Goal: Task Accomplishment & Management: Use online tool/utility

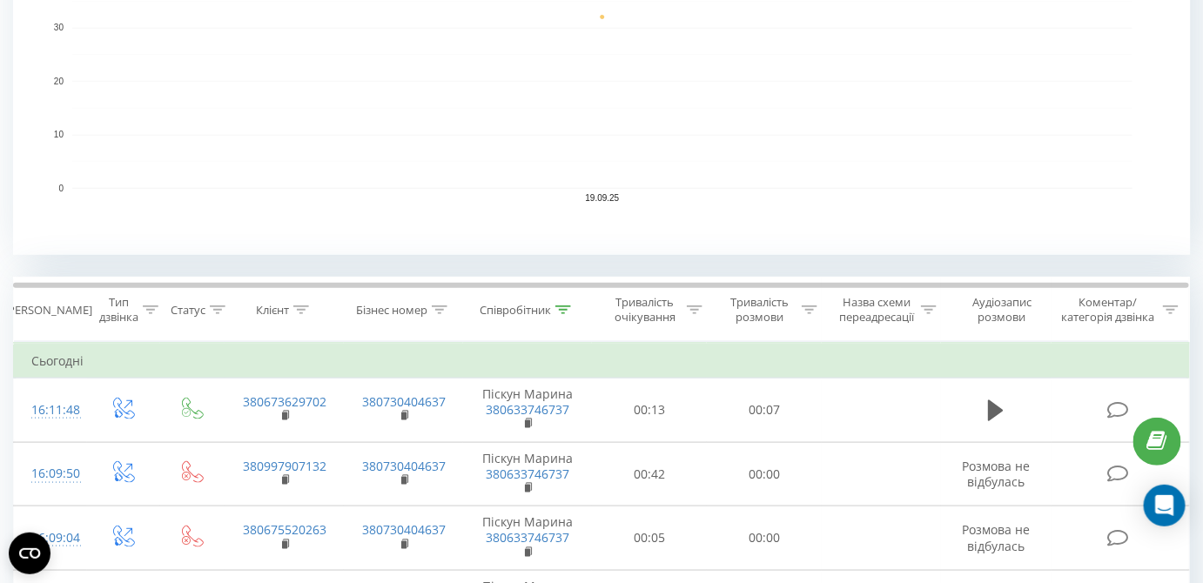
scroll to position [553, 0]
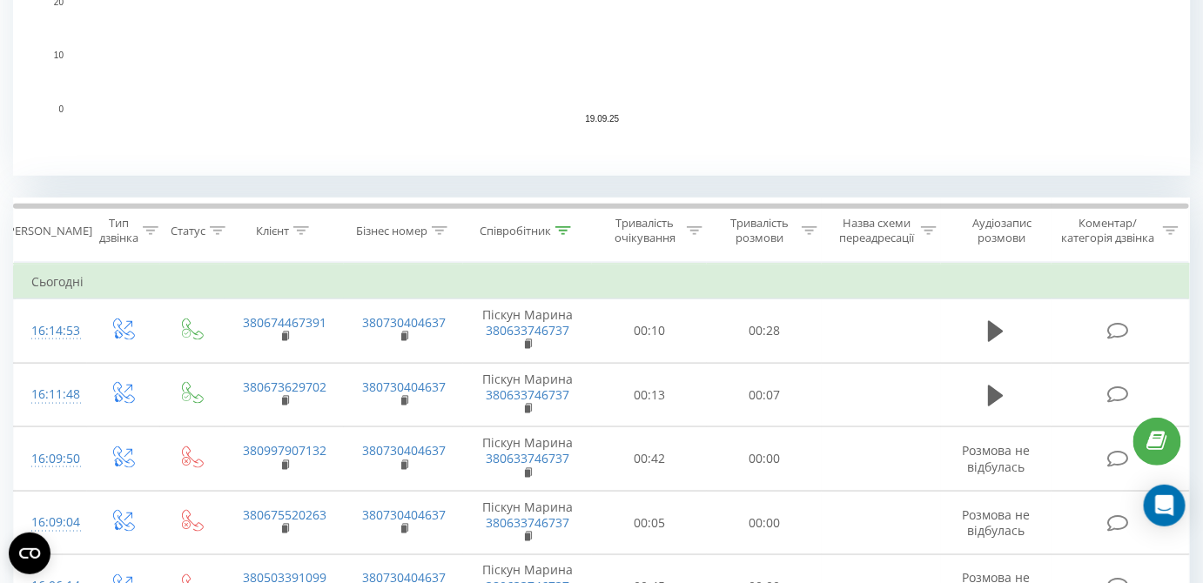
scroll to position [633, 0]
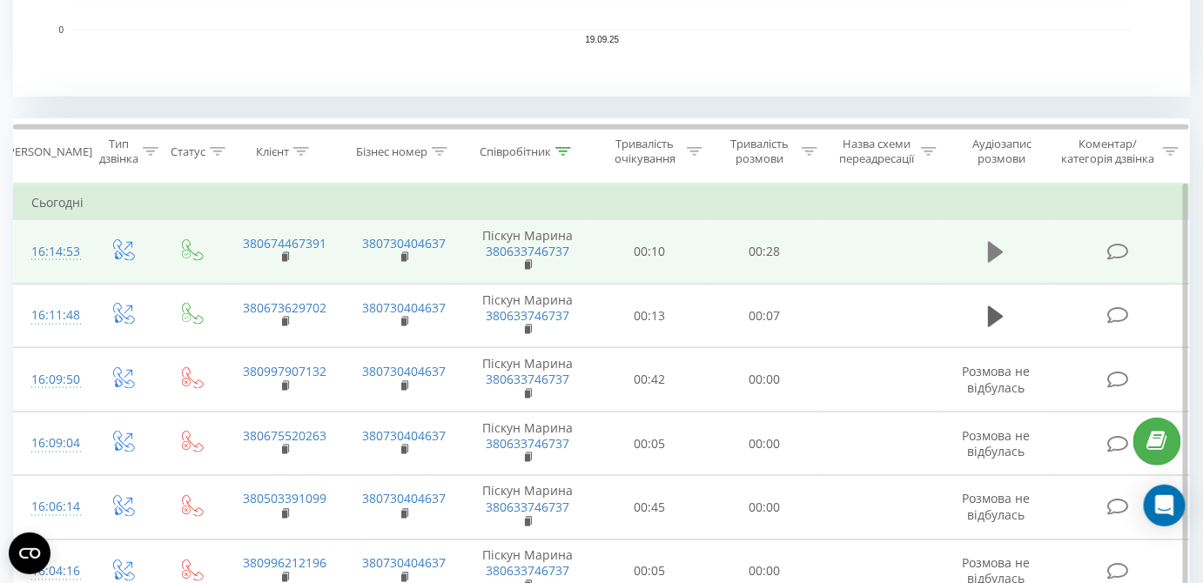
click at [999, 257] on icon at bounding box center [996, 252] width 16 height 24
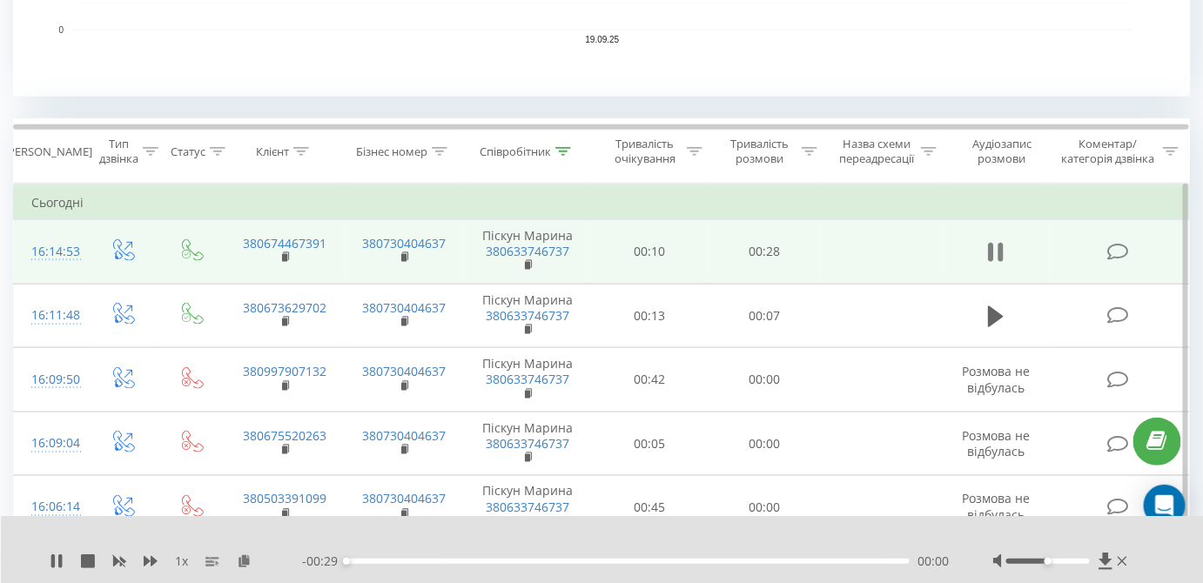
click at [1002, 253] on icon at bounding box center [1000, 252] width 5 height 19
click at [248, 562] on icon at bounding box center [244, 560] width 15 height 12
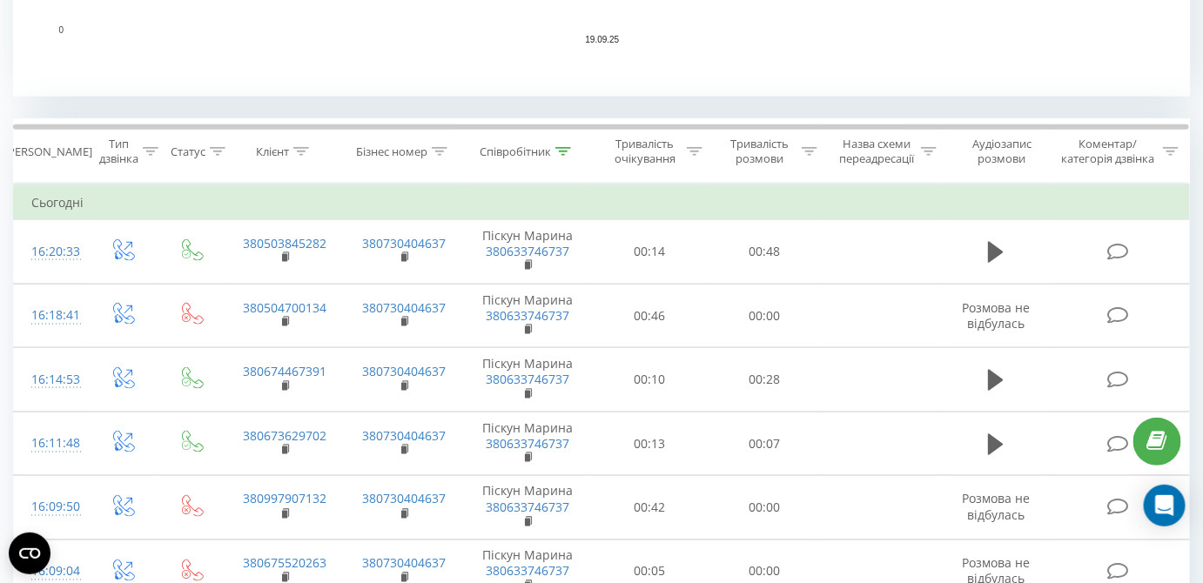
scroll to position [712, 0]
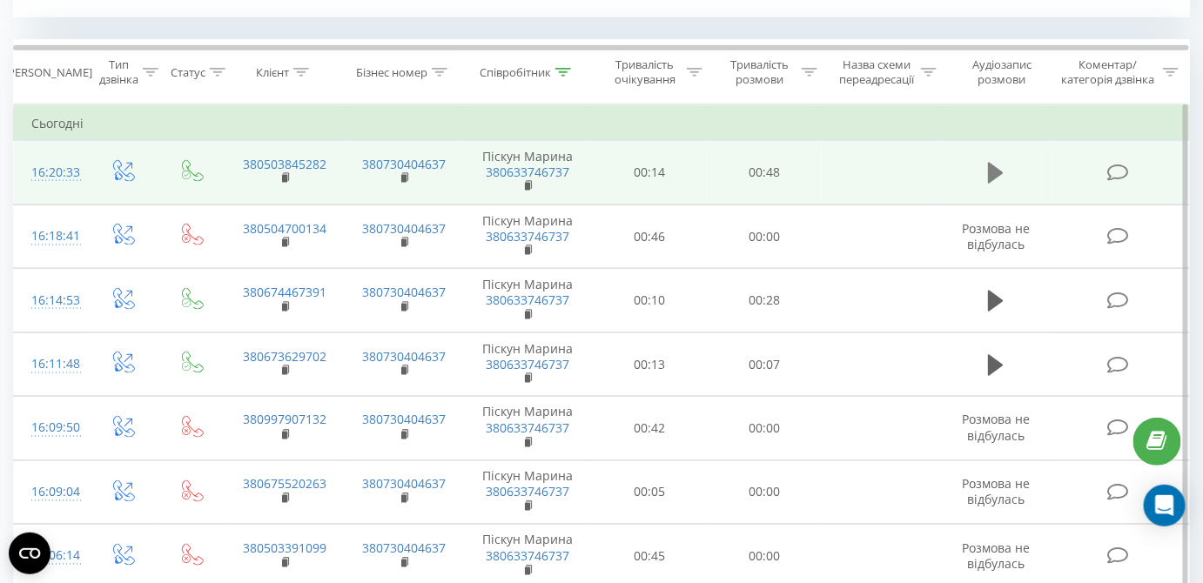
click at [999, 167] on icon at bounding box center [996, 173] width 16 height 24
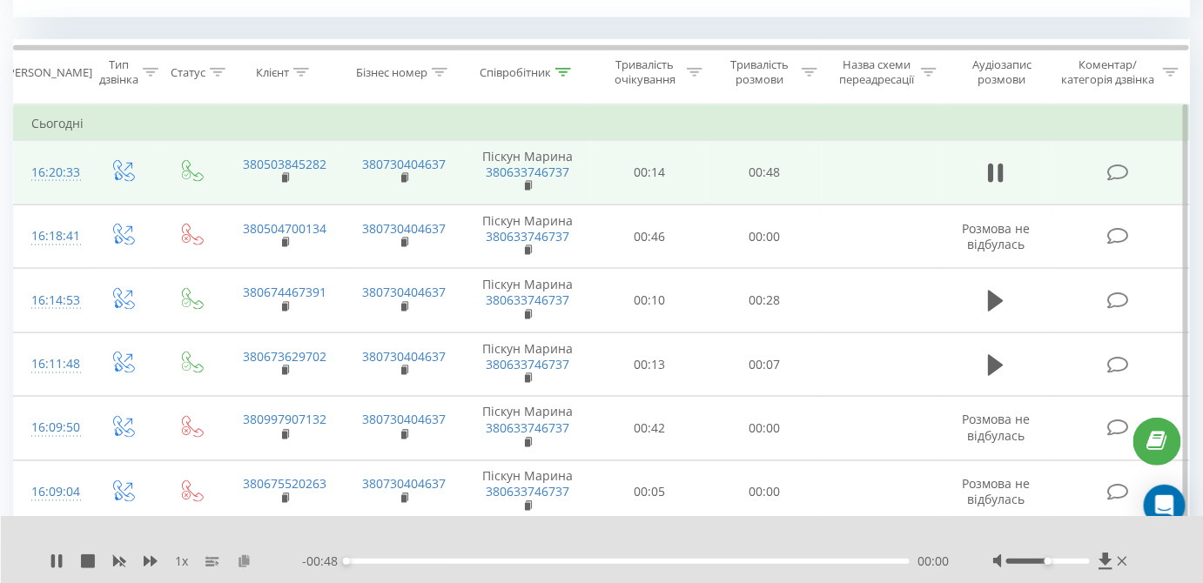
click at [245, 560] on icon at bounding box center [244, 560] width 15 height 12
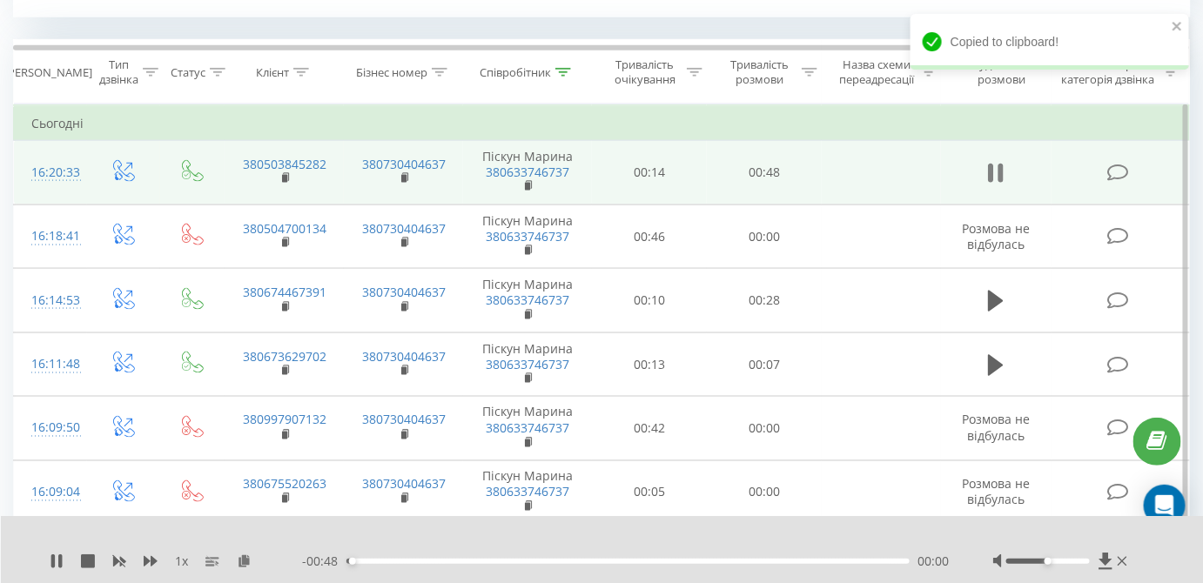
click at [1000, 169] on icon at bounding box center [1000, 173] width 5 height 19
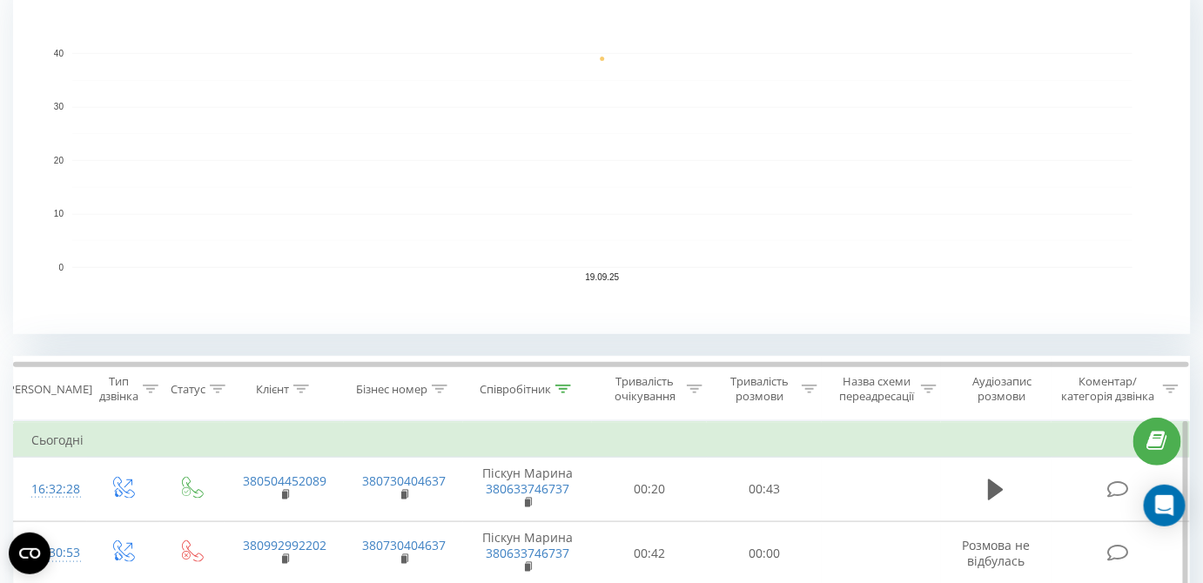
scroll to position [553, 0]
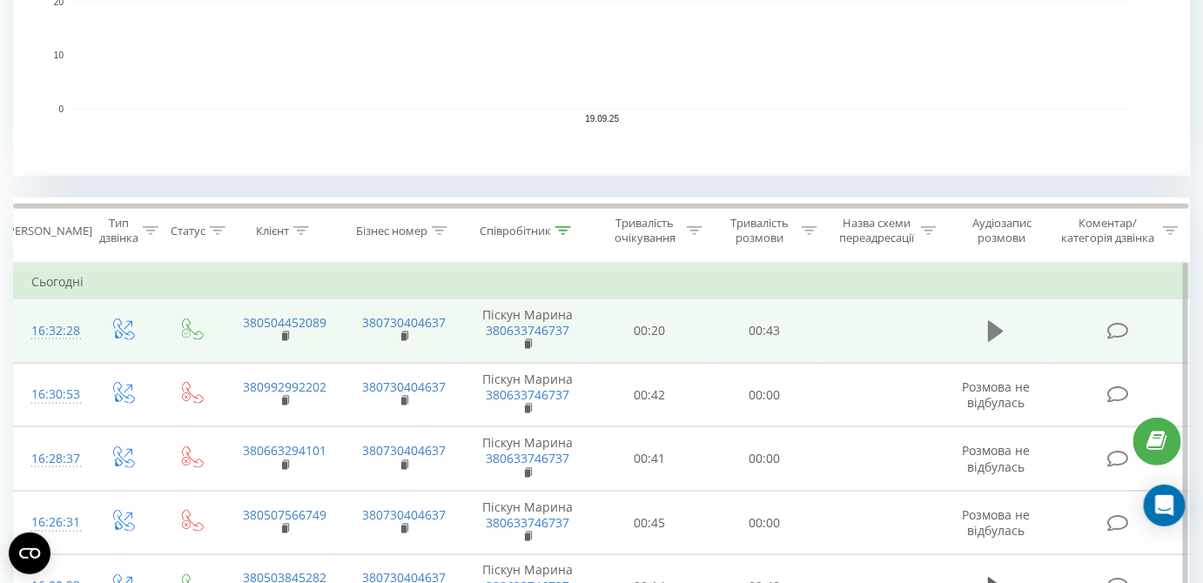
click at [995, 329] on icon at bounding box center [996, 331] width 16 height 21
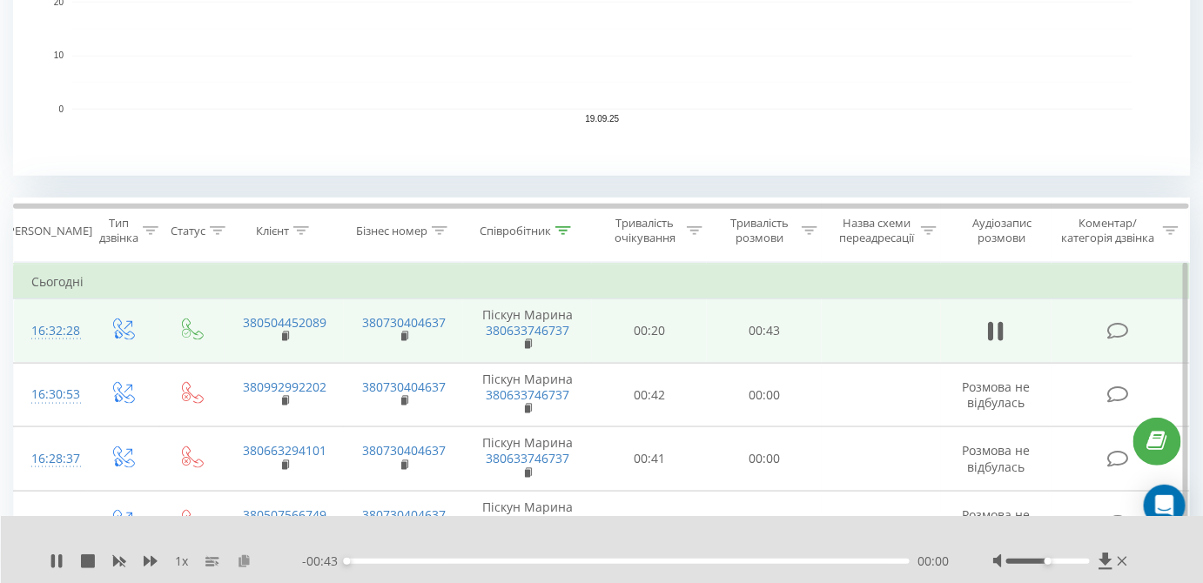
click at [243, 560] on icon at bounding box center [244, 560] width 15 height 12
click at [995, 334] on icon at bounding box center [996, 331] width 16 height 24
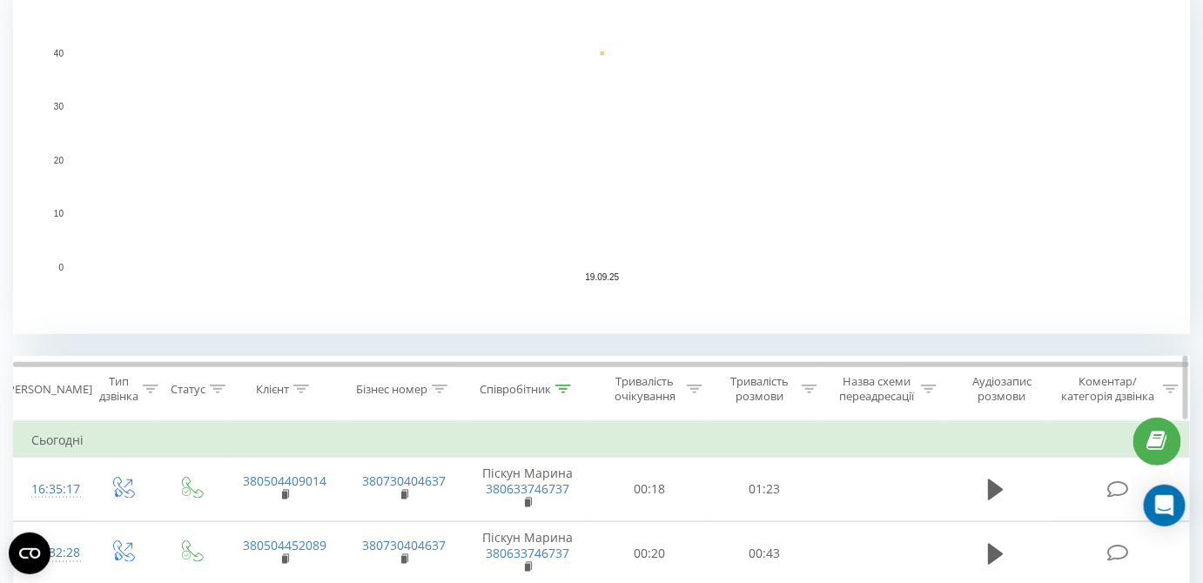
scroll to position [633, 0]
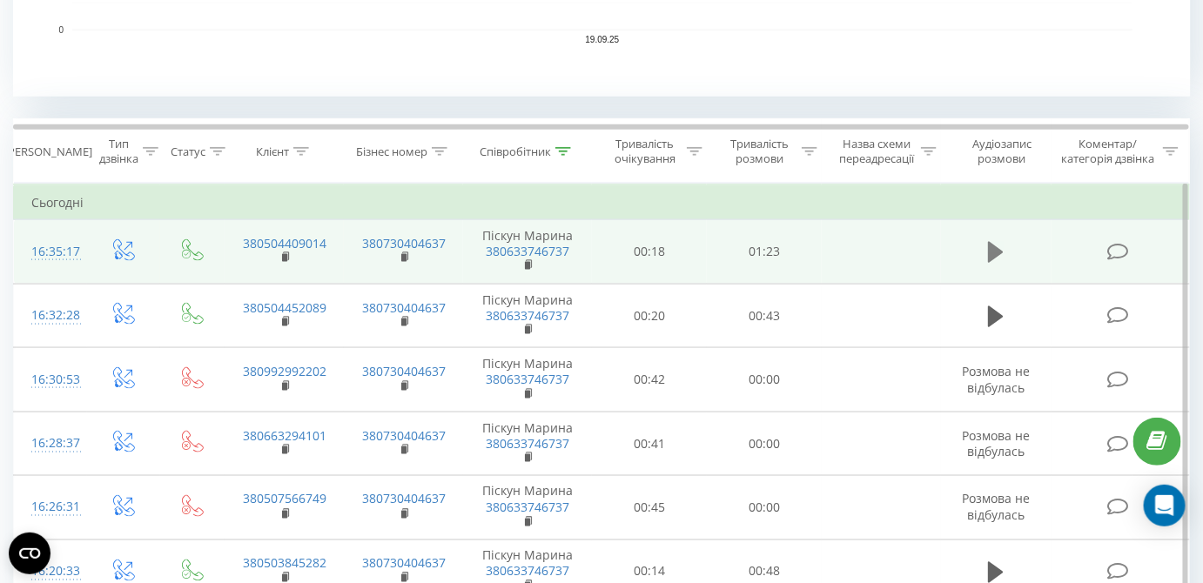
click at [999, 257] on icon at bounding box center [996, 252] width 16 height 24
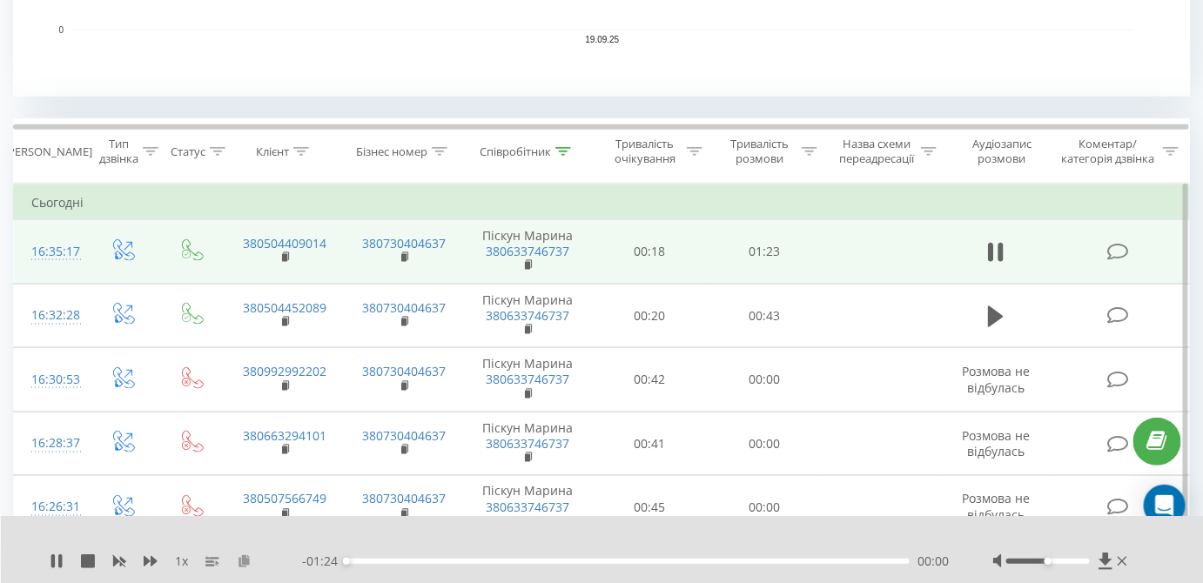
click at [240, 560] on icon at bounding box center [244, 560] width 15 height 12
click at [996, 251] on icon at bounding box center [996, 252] width 16 height 24
